Goal: Find specific page/section: Find specific page/section

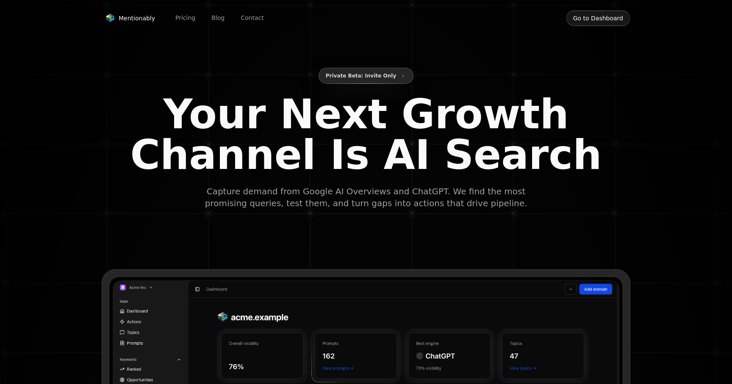
type input "**********"
click at [606, 20] on button "Go to Dashboard" at bounding box center [598, 18] width 64 height 16
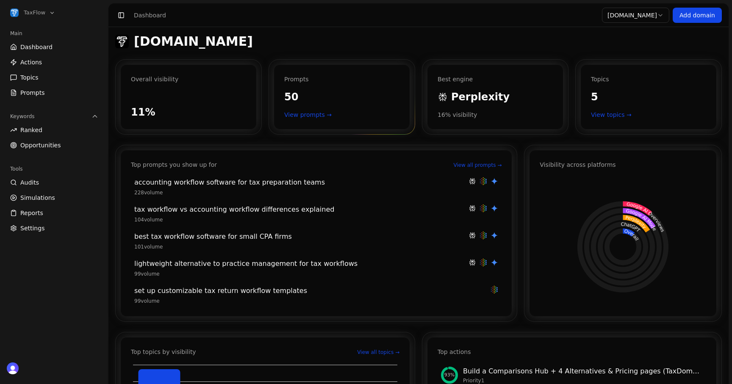
click at [323, 118] on link "View prompts →" at bounding box center [341, 115] width 115 height 8
